Goal: Information Seeking & Learning: Learn about a topic

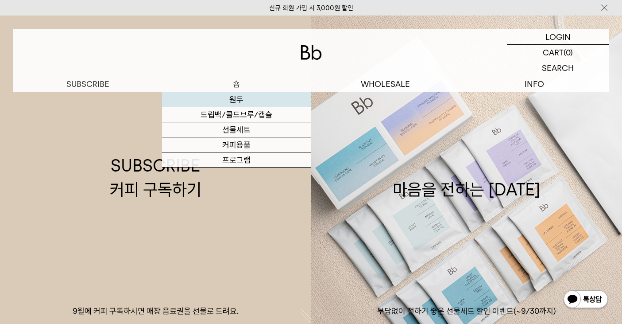
click at [239, 100] on link "원두" at bounding box center [236, 99] width 149 height 15
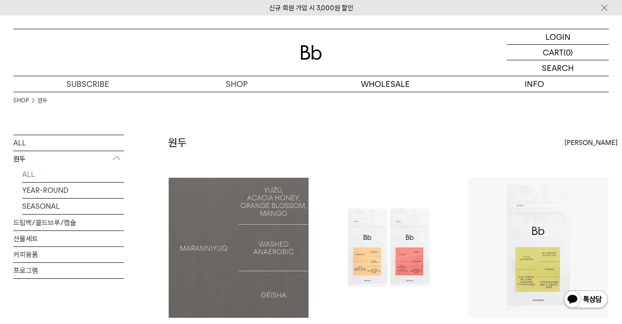
click at [242, 237] on img at bounding box center [239, 248] width 140 height 140
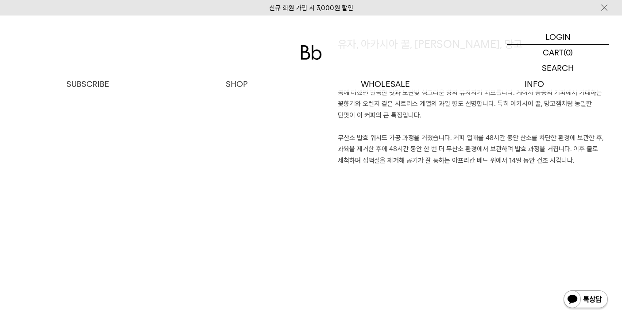
scroll to position [657, 0]
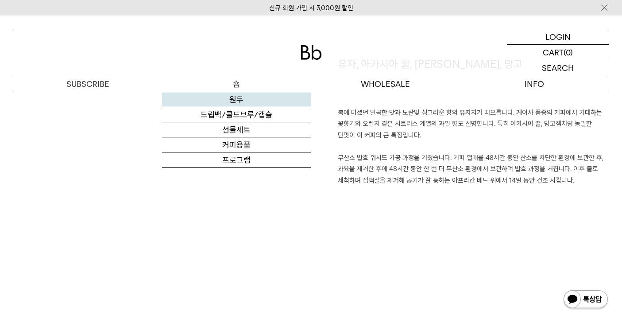
click at [242, 103] on link "원두" at bounding box center [236, 99] width 149 height 15
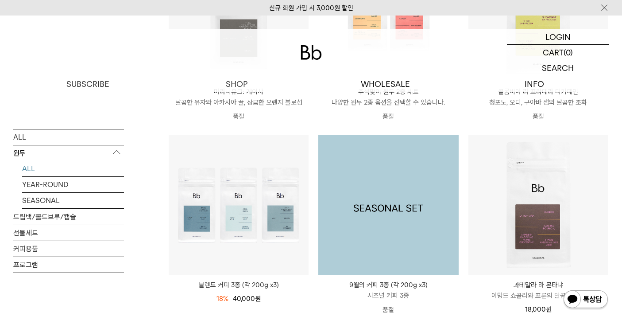
scroll to position [236, 0]
click at [399, 213] on img at bounding box center [388, 204] width 140 height 140
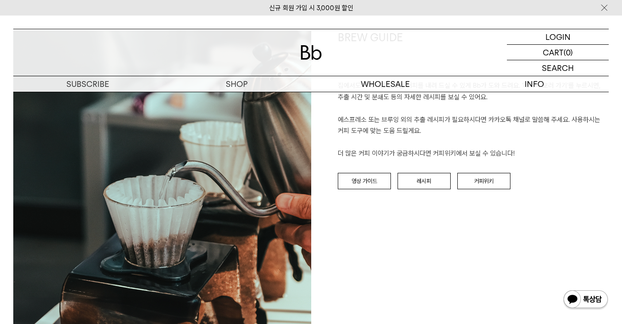
scroll to position [1842, 0]
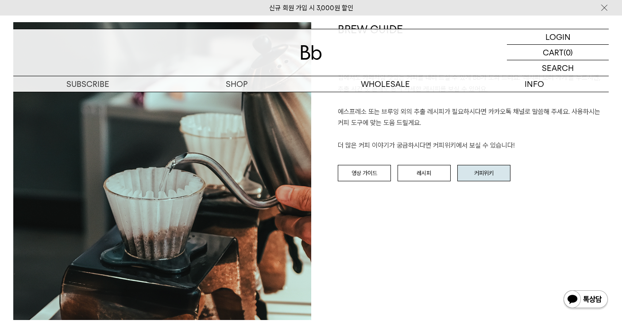
click at [482, 178] on link "커피위키" at bounding box center [483, 173] width 53 height 17
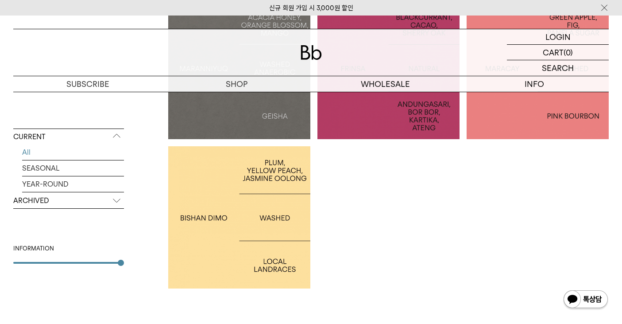
scroll to position [269, 0]
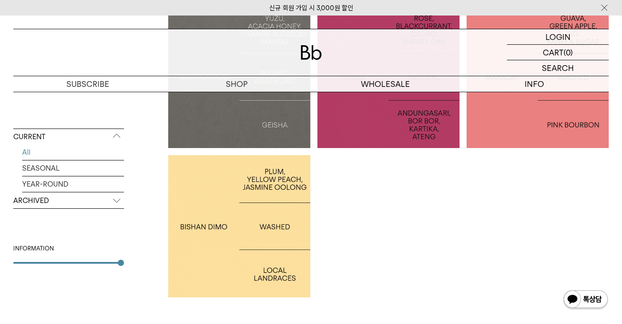
click at [280, 238] on div at bounding box center [239, 226] width 142 height 142
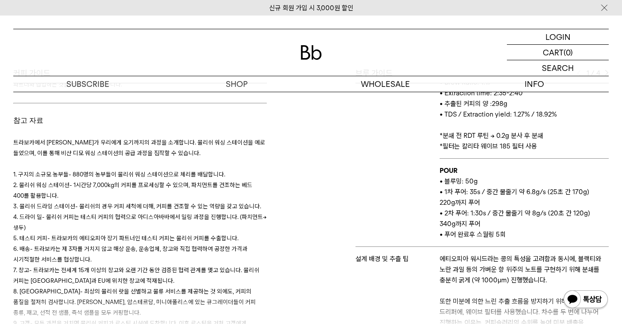
scroll to position [85, 0]
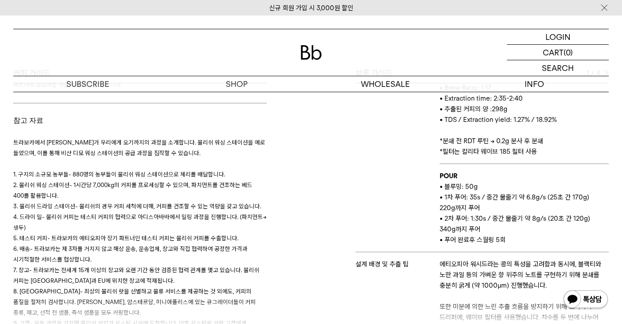
click at [453, 181] on p "POUR" at bounding box center [524, 175] width 169 height 11
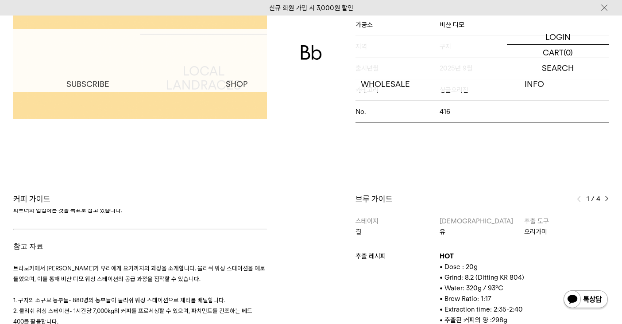
scroll to position [250, 0]
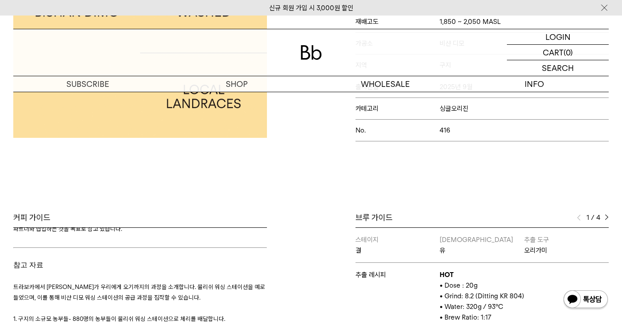
click at [606, 215] on img at bounding box center [607, 217] width 4 height 6
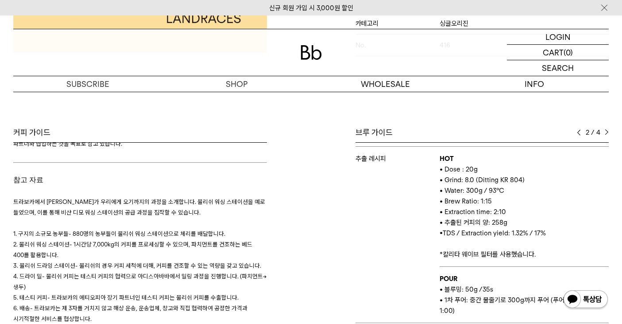
scroll to position [29, 0]
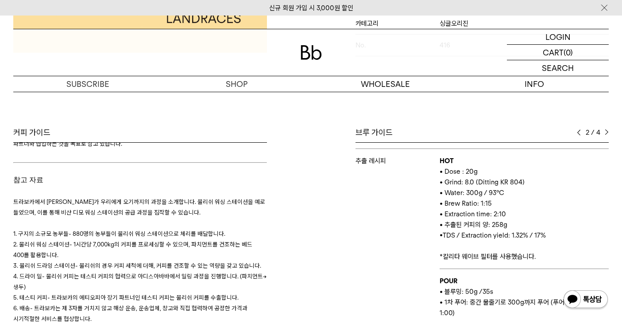
click at [606, 132] on img at bounding box center [607, 132] width 4 height 6
